Goal: Task Accomplishment & Management: Complete application form

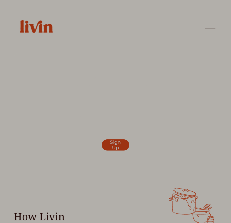
click at [113, 141] on p "We respect your privacy." at bounding box center [115, 141] width 141 height 5
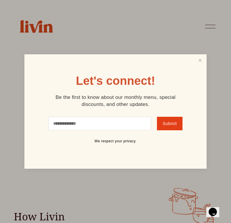
click at [122, 124] on input "text" at bounding box center [99, 123] width 102 height 13
click at [198, 61] on link "Close" at bounding box center [199, 60] width 11 height 11
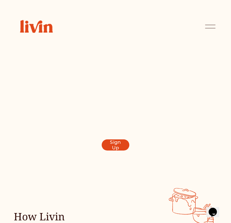
click at [113, 147] on link "Sign Up" at bounding box center [115, 144] width 28 height 11
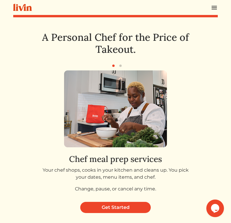
scroll to position [1, 0]
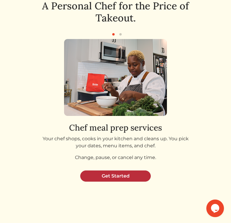
click at [125, 182] on link "Get Started" at bounding box center [115, 175] width 70 height 11
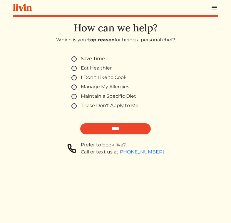
click at [212, 11] on img at bounding box center [213, 7] width 7 height 7
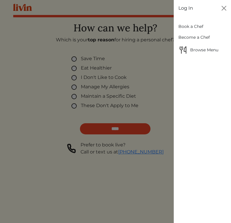
click at [200, 43] on link "Become a Chef" at bounding box center [202, 37] width 48 height 11
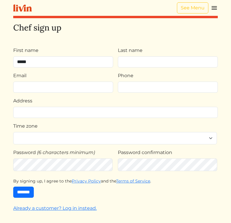
type input "*****"
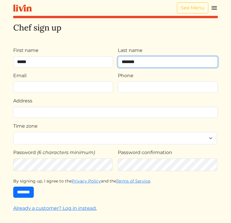
type input "*******"
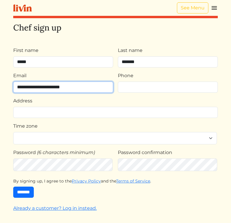
type input "**********"
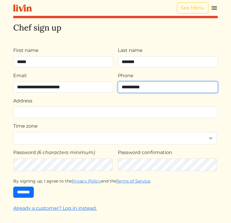
type input "**********"
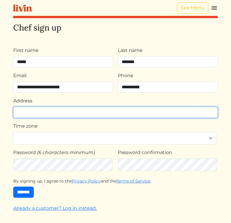
type input "*"
type input "**********"
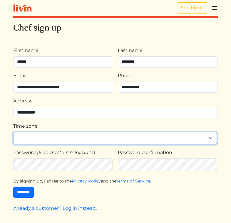
click at [106, 145] on select "**********" at bounding box center [114, 138] width 203 height 13
select select "**********"
click at [13, 145] on select "**********" at bounding box center [114, 138] width 203 height 13
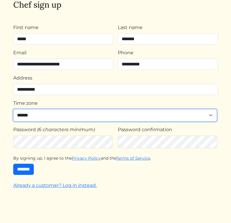
scroll to position [35, 0]
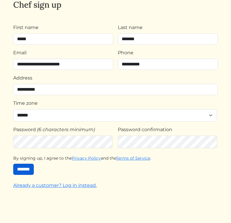
click at [34, 175] on input "*******" at bounding box center [23, 169] width 21 height 11
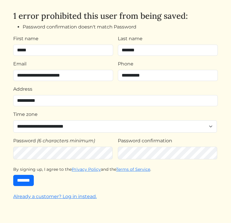
scroll to position [50, 0]
click at [34, 186] on input "*******" at bounding box center [23, 180] width 21 height 11
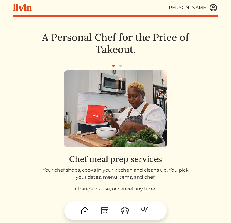
click at [215, 8] on img at bounding box center [213, 7] width 9 height 9
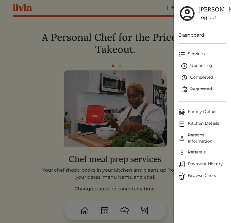
click at [198, 39] on link "Dashboard" at bounding box center [202, 35] width 48 height 7
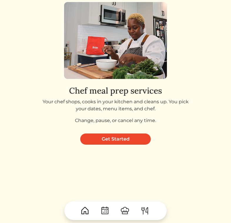
scroll to position [89, 0]
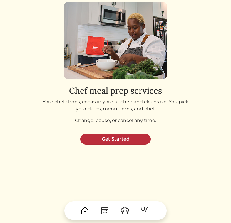
click at [126, 133] on link "Get Started" at bounding box center [115, 138] width 70 height 11
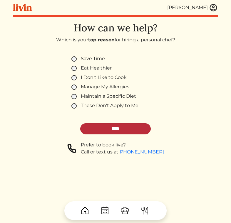
click at [101, 134] on input "****" at bounding box center [115, 128] width 70 height 11
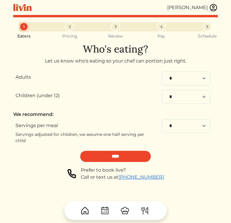
click at [213, 9] on img at bounding box center [213, 7] width 9 height 9
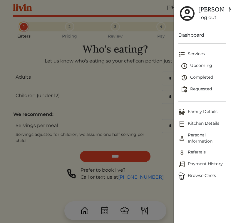
click at [203, 144] on span "Personal Information" at bounding box center [202, 138] width 48 height 12
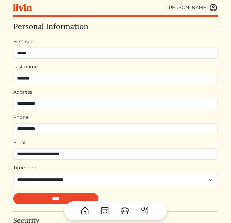
click at [211, 8] on img at bounding box center [213, 7] width 9 height 9
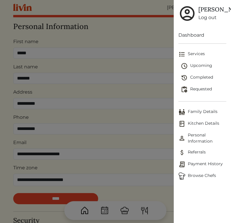
click at [200, 58] on span "Services" at bounding box center [202, 54] width 48 height 7
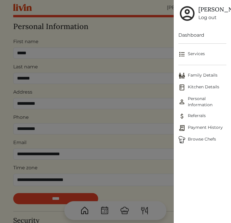
click at [200, 58] on span "Services" at bounding box center [202, 54] width 48 height 7
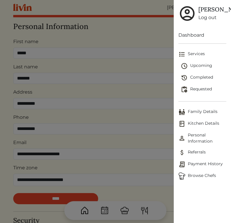
click at [150, 50] on div at bounding box center [115, 111] width 231 height 223
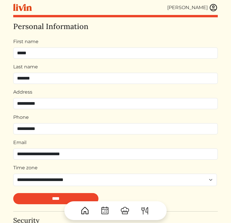
click at [126, 210] on img at bounding box center [124, 210] width 9 height 9
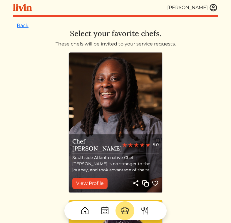
click at [148, 211] on img at bounding box center [144, 210] width 9 height 9
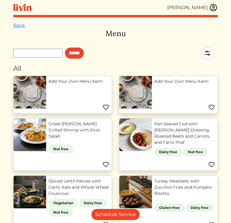
click at [213, 9] on img at bounding box center [213, 7] width 9 height 9
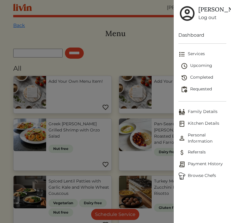
click at [196, 39] on link "Dashboard" at bounding box center [202, 35] width 48 height 7
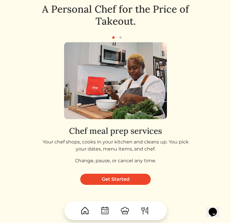
scroll to position [89, 0]
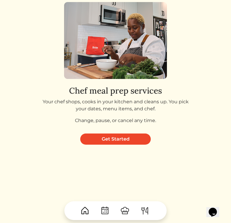
click at [216, 211] on icon "Chat widget" at bounding box center [212, 212] width 8 height 9
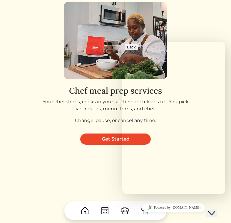
click at [84, 206] on img at bounding box center [84, 210] width 9 height 9
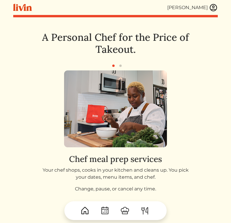
click at [142, 213] on img at bounding box center [144, 210] width 9 height 9
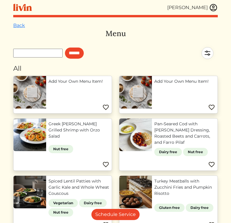
click at [23, 10] on img at bounding box center [22, 7] width 18 height 7
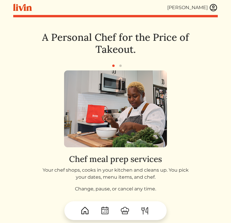
click at [106, 208] on img at bounding box center [104, 210] width 9 height 9
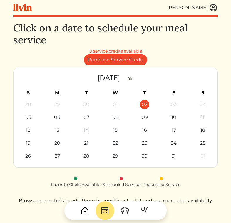
click at [212, 13] on div "[PERSON_NAME]" at bounding box center [115, 7] width 204 height 15
click at [213, 9] on img at bounding box center [213, 7] width 9 height 9
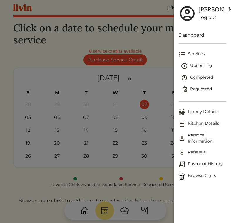
click at [202, 144] on span "Personal Information" at bounding box center [202, 138] width 48 height 12
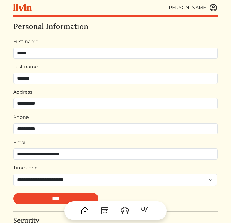
click at [213, 7] on img at bounding box center [213, 7] width 9 height 9
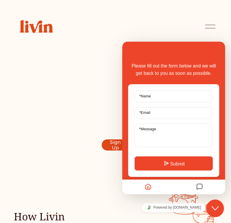
click at [210, 28] on div at bounding box center [210, 26] width 10 height 10
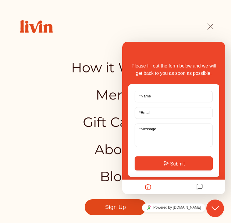
scroll to position [32, 0]
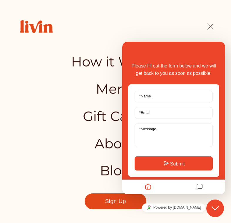
click at [115, 198] on link "Sign Up" at bounding box center [115, 201] width 62 height 16
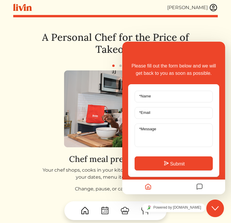
click at [215, 8] on img at bounding box center [213, 7] width 9 height 9
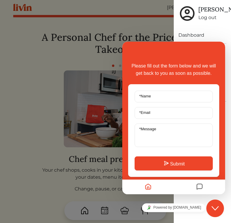
click at [204, 47] on div "Please fill out the form below and we will get back to you as soon as possible.…" at bounding box center [173, 118] width 103 height 153
click at [216, 210] on icon "Close Chat This icon closes the chat window." at bounding box center [214, 208] width 7 height 7
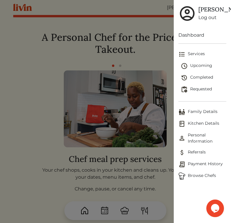
click at [182, 221] on div "Dashboard Services Upcoming Completed Requested Family Details Kitchen Details …" at bounding box center [201, 125] width 57 height 196
click at [205, 13] on h5 "[PERSON_NAME]" at bounding box center [222, 9] width 49 height 7
click at [143, 176] on div at bounding box center [115, 111] width 231 height 223
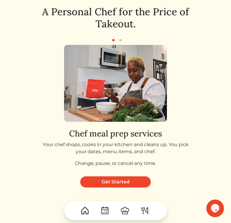
scroll to position [31, 0]
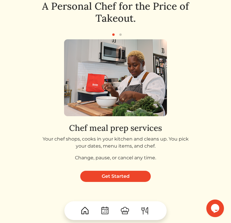
click at [127, 197] on div at bounding box center [115, 208] width 204 height 23
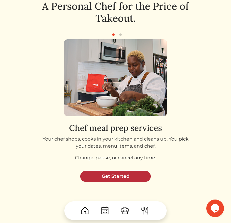
click at [130, 182] on link "Get Started" at bounding box center [115, 176] width 70 height 11
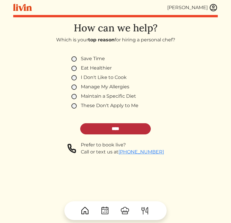
click at [111, 134] on input "****" at bounding box center [115, 128] width 70 height 11
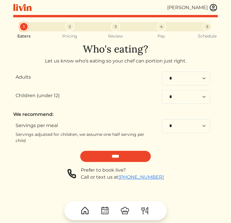
click at [209, 10] on img at bounding box center [213, 7] width 9 height 9
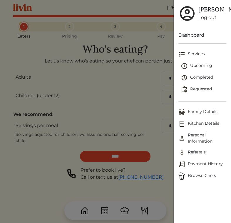
click at [191, 127] on span "Kitchen Details" at bounding box center [202, 123] width 48 height 7
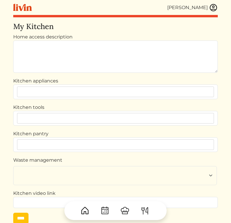
click at [212, 11] on img at bounding box center [213, 7] width 9 height 9
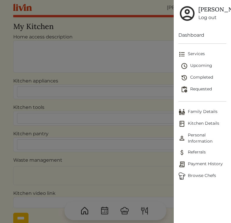
click at [208, 12] on h5 "[PERSON_NAME]" at bounding box center [222, 9] width 49 height 7
click at [208, 21] on link "Log out" at bounding box center [222, 17] width 49 height 7
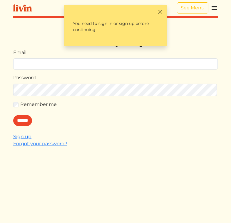
click at [215, 9] on img at bounding box center [213, 7] width 7 height 7
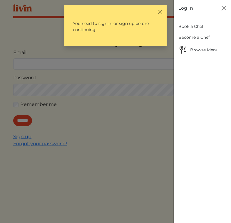
click at [202, 40] on link "Become a Chef" at bounding box center [202, 37] width 48 height 11
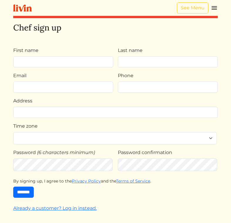
click at [214, 10] on img at bounding box center [213, 7] width 7 height 7
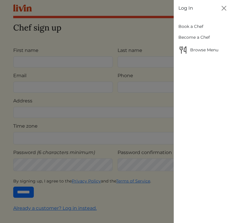
click at [202, 55] on span "Browse Menu" at bounding box center [202, 49] width 48 height 9
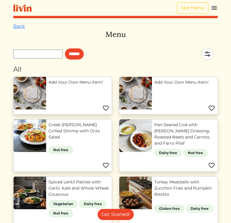
click at [213, 13] on div "See Menu" at bounding box center [197, 7] width 41 height 11
click at [215, 11] on img at bounding box center [213, 7] width 7 height 7
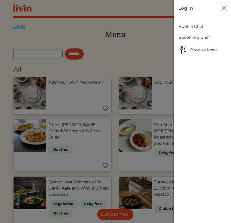
click at [189, 10] on link "Log In" at bounding box center [185, 8] width 15 height 7
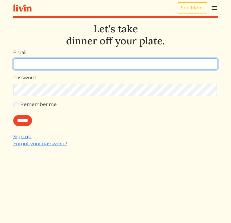
type input "**********"
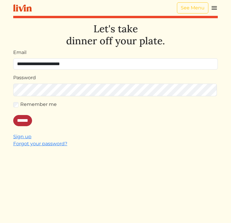
click at [32, 126] on input "******" at bounding box center [22, 120] width 19 height 11
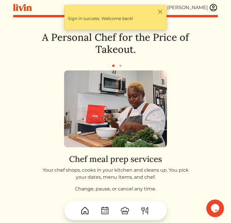
click at [126, 211] on img at bounding box center [124, 210] width 9 height 9
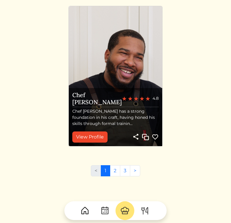
scroll to position [2085, 0]
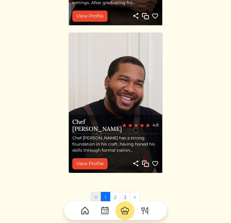
click at [87, 210] on link at bounding box center [84, 210] width 19 height 19
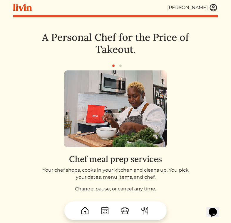
click at [146, 212] on img at bounding box center [144, 210] width 9 height 9
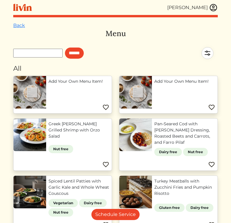
click at [212, 9] on img at bounding box center [213, 7] width 9 height 9
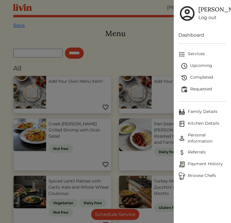
click at [197, 39] on link "Dashboard" at bounding box center [202, 35] width 48 height 7
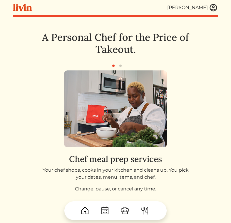
click at [209, 6] on img at bounding box center [213, 7] width 9 height 9
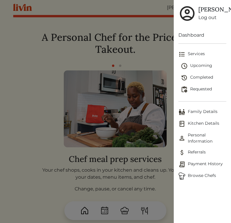
click at [192, 168] on span "Payment History" at bounding box center [202, 164] width 48 height 7
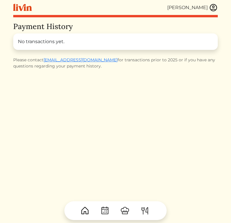
click at [209, 11] on link at bounding box center [213, 7] width 9 height 9
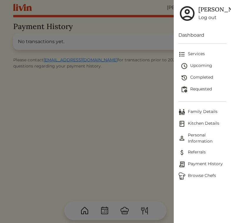
click at [206, 144] on span "Personal Information" at bounding box center [202, 138] width 48 height 12
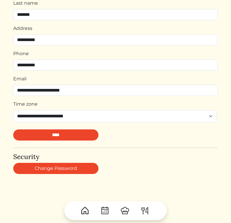
scroll to position [89, 0]
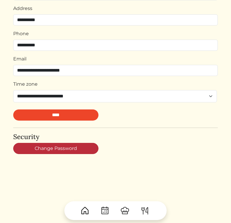
click at [85, 154] on link "Change Password" at bounding box center [55, 148] width 85 height 11
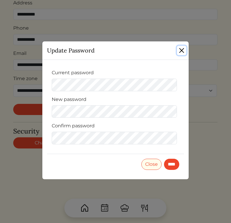
click at [181, 55] on button "Close" at bounding box center [181, 50] width 9 height 9
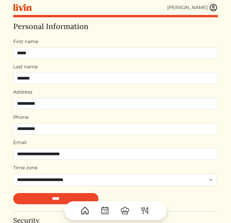
click at [213, 9] on img at bounding box center [213, 7] width 9 height 9
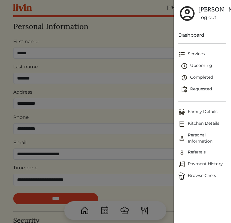
click at [204, 39] on link "Dashboard" at bounding box center [202, 35] width 48 height 7
